Goal: Task Accomplishment & Management: Manage account settings

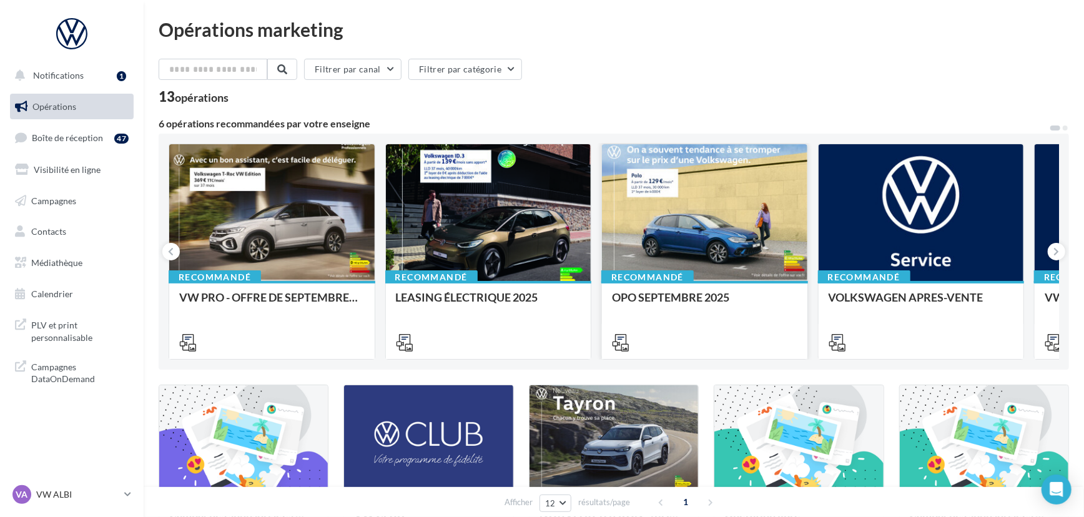
click at [709, 252] on div at bounding box center [704, 213] width 205 height 138
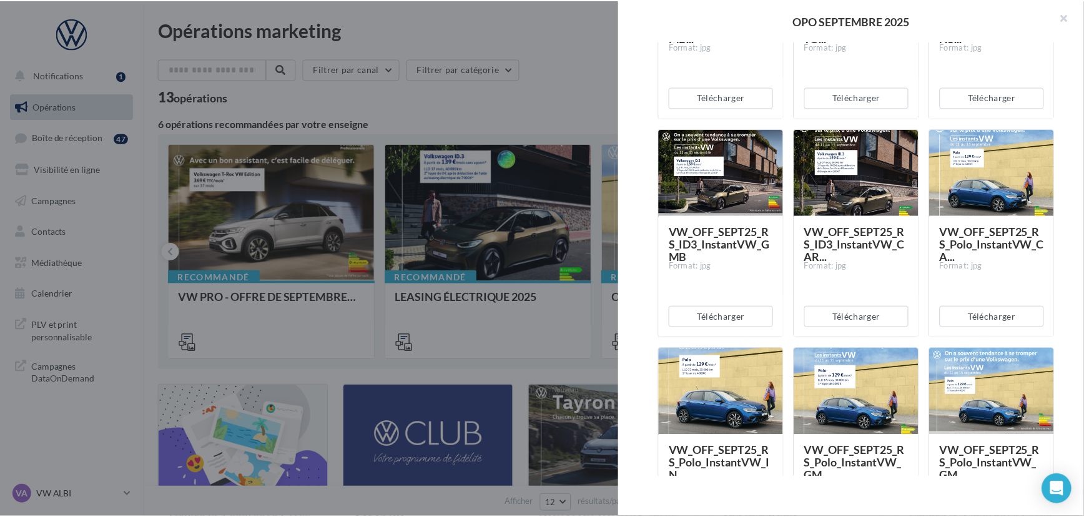
scroll to position [350, 0]
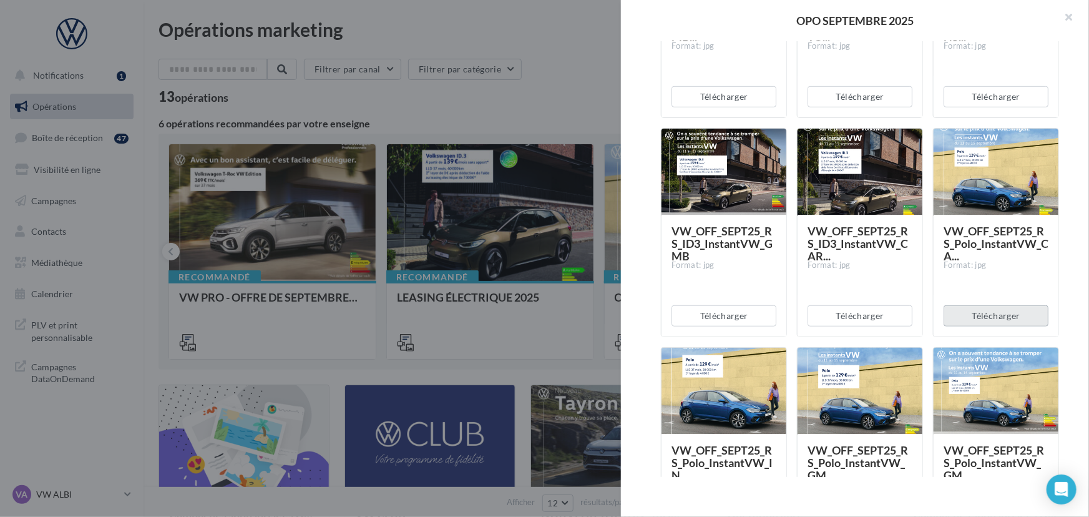
click at [980, 312] on button "Télécharger" at bounding box center [996, 315] width 105 height 21
click at [410, 338] on div at bounding box center [544, 258] width 1089 height 517
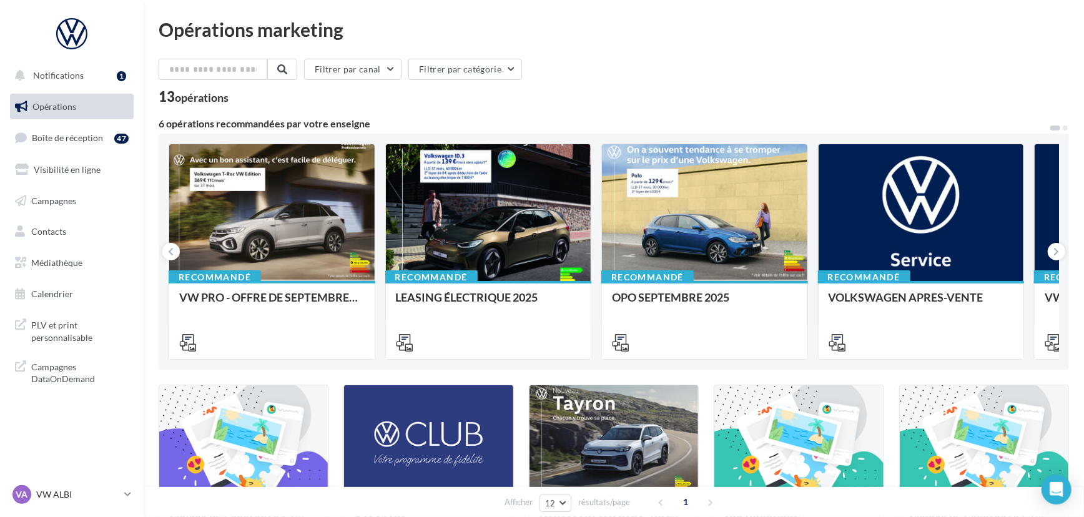
click at [90, 477] on nav "Notifications 1 Opérations Boîte de réception 47 Visibilité en ligne Campagnes …" at bounding box center [72, 258] width 144 height 517
click at [90, 494] on p "VW ALBI" at bounding box center [77, 494] width 83 height 12
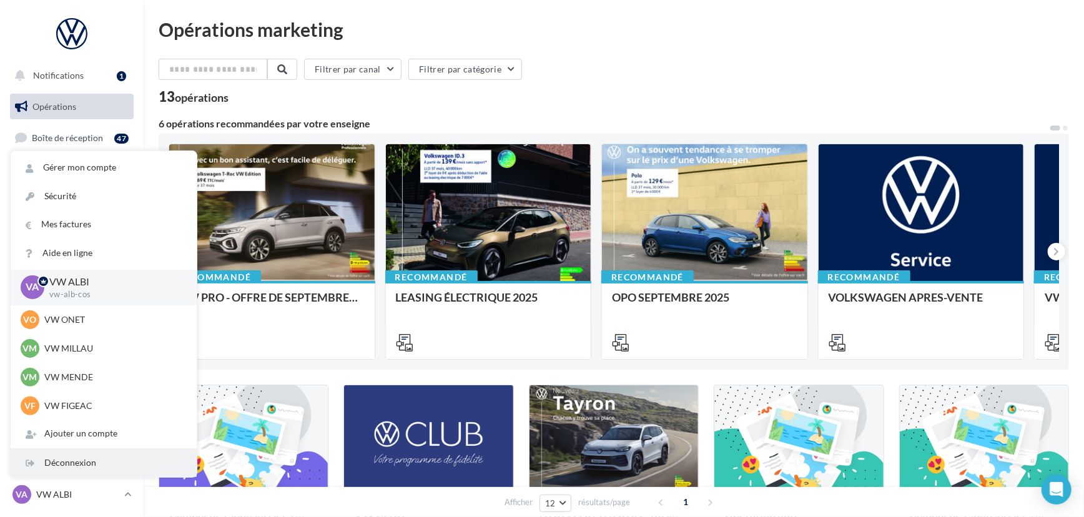
click at [76, 461] on div "Déconnexion" at bounding box center [104, 463] width 186 height 28
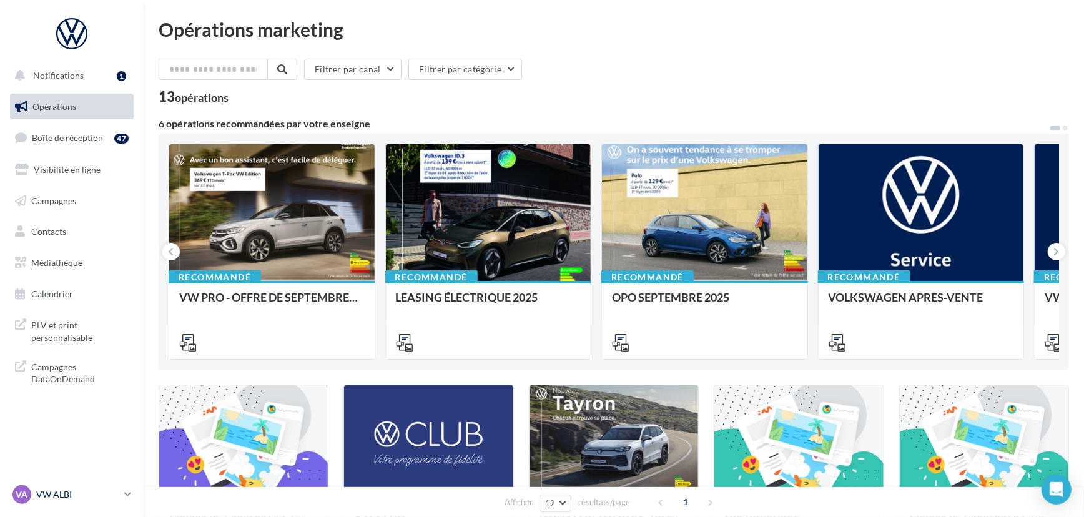
click at [89, 499] on p "VW ALBI" at bounding box center [77, 494] width 83 height 12
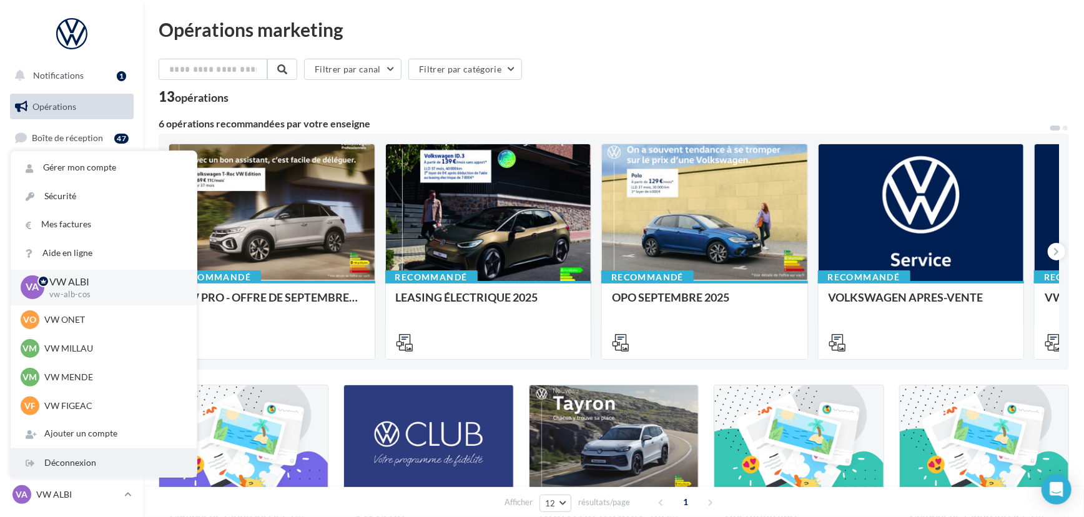
click at [104, 466] on div "Déconnexion" at bounding box center [104, 463] width 186 height 28
